Goal: Information Seeking & Learning: Learn about a topic

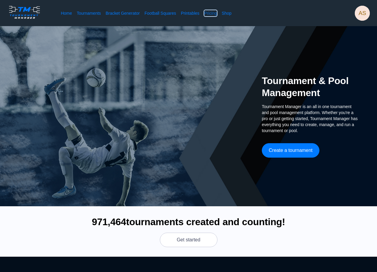
click at [212, 14] on link "Pricing" at bounding box center [211, 13] width 13 height 6
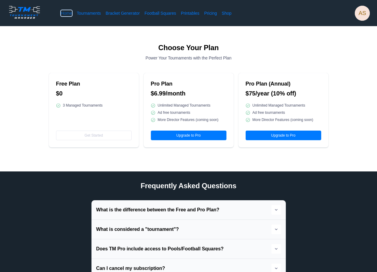
click at [68, 12] on link "Home" at bounding box center [66, 13] width 11 height 6
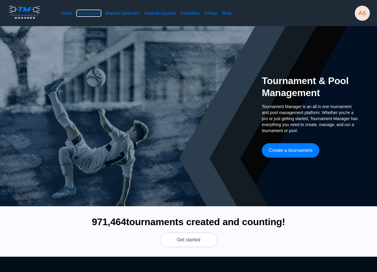
click at [98, 14] on link "Tournaments" at bounding box center [89, 13] width 24 height 6
